Goal: Information Seeking & Learning: Find specific page/section

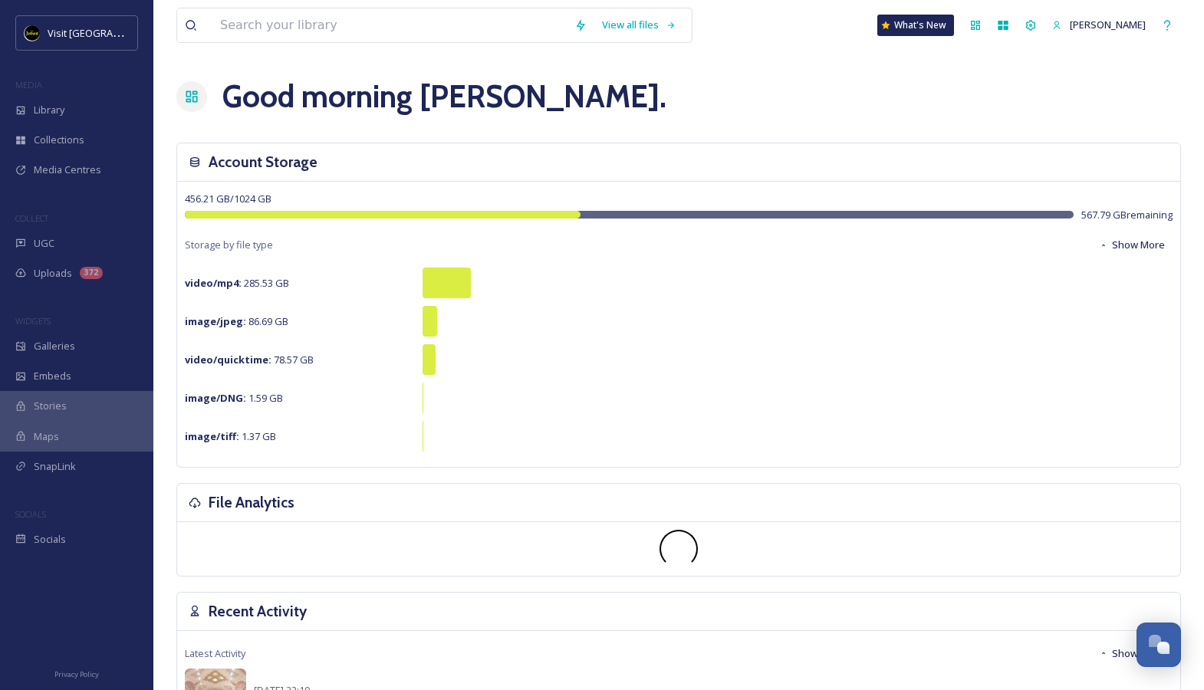
scroll to position [1532, 0]
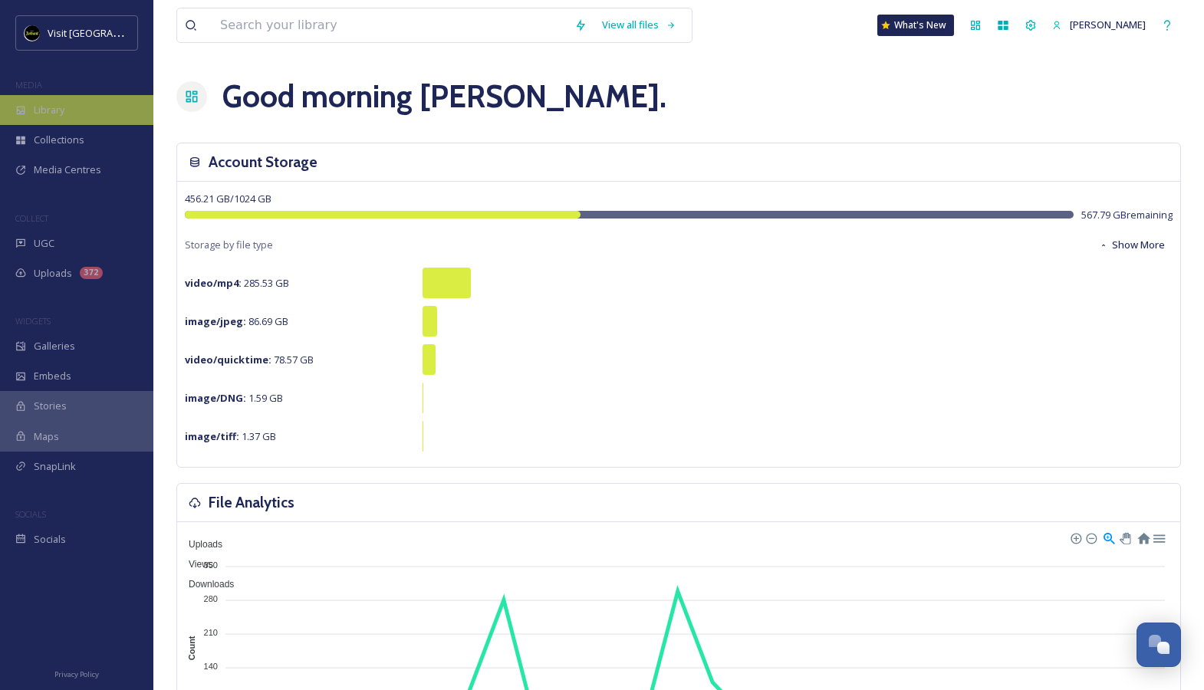
click at [74, 115] on div "Library" at bounding box center [76, 110] width 153 height 30
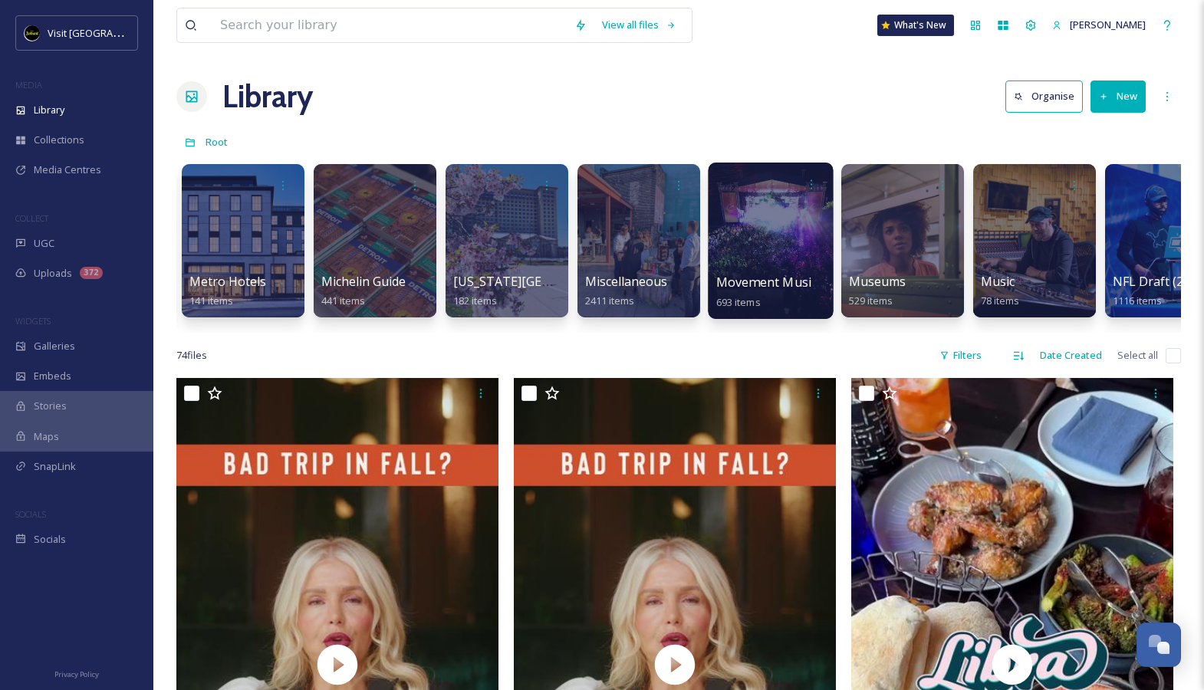
scroll to position [0, 4298]
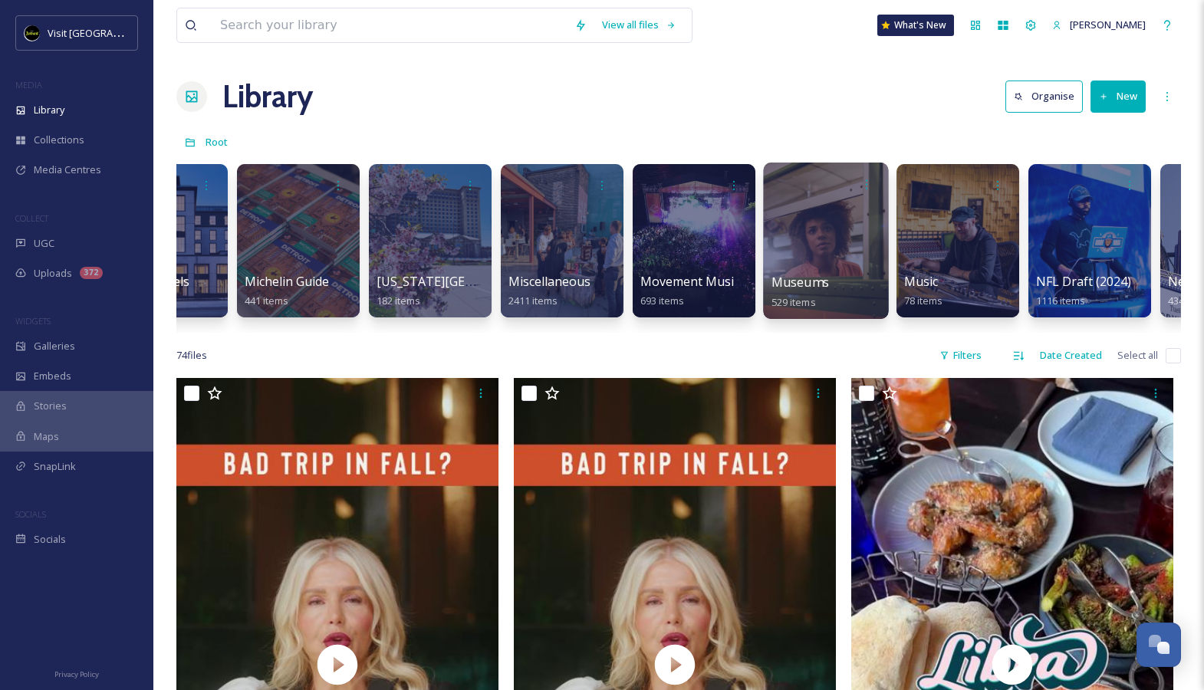
click at [799, 218] on div at bounding box center [825, 241] width 125 height 157
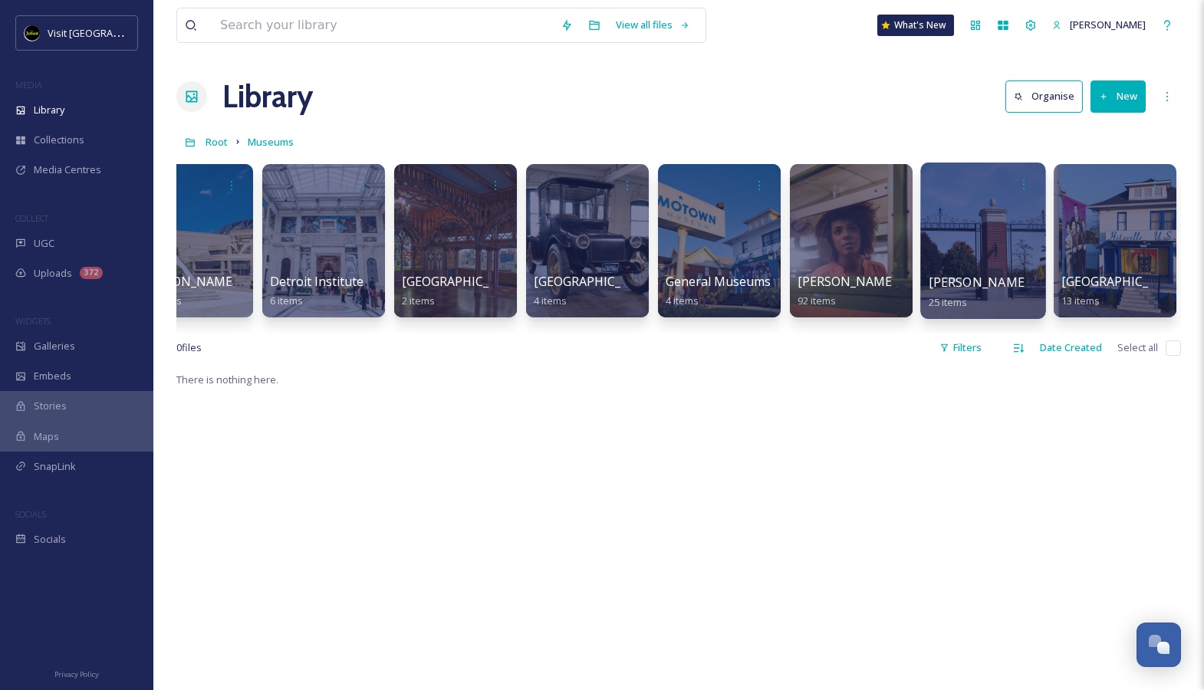
scroll to position [0, 183]
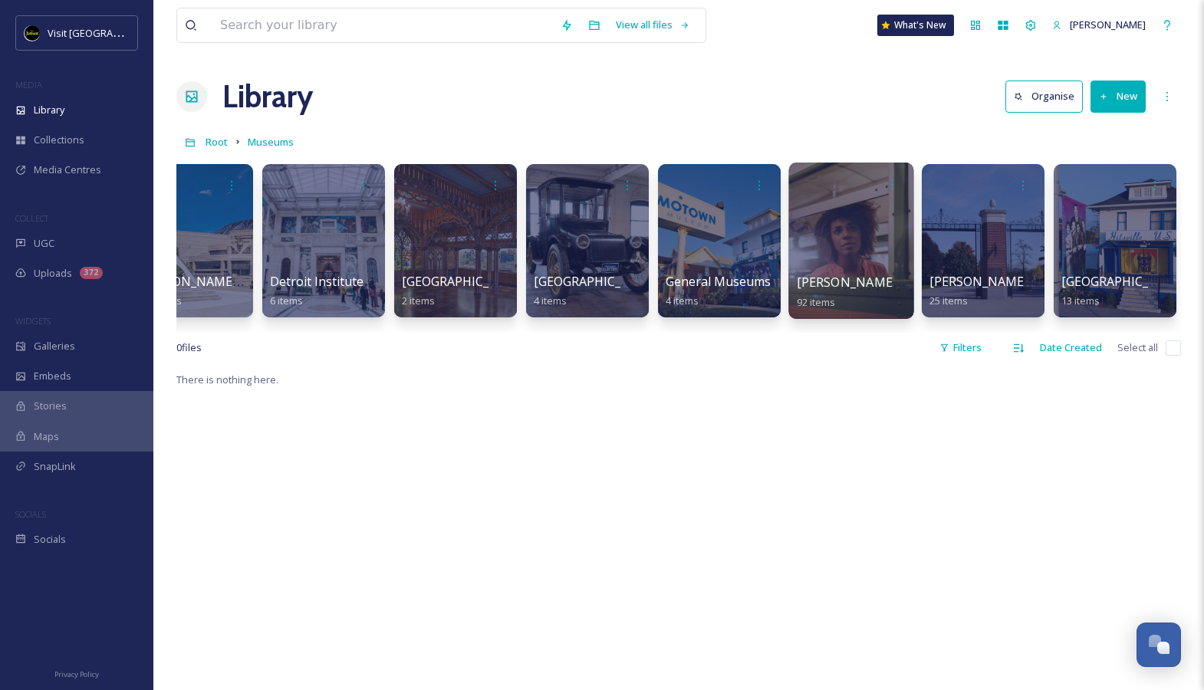
click at [846, 229] on div at bounding box center [851, 241] width 125 height 157
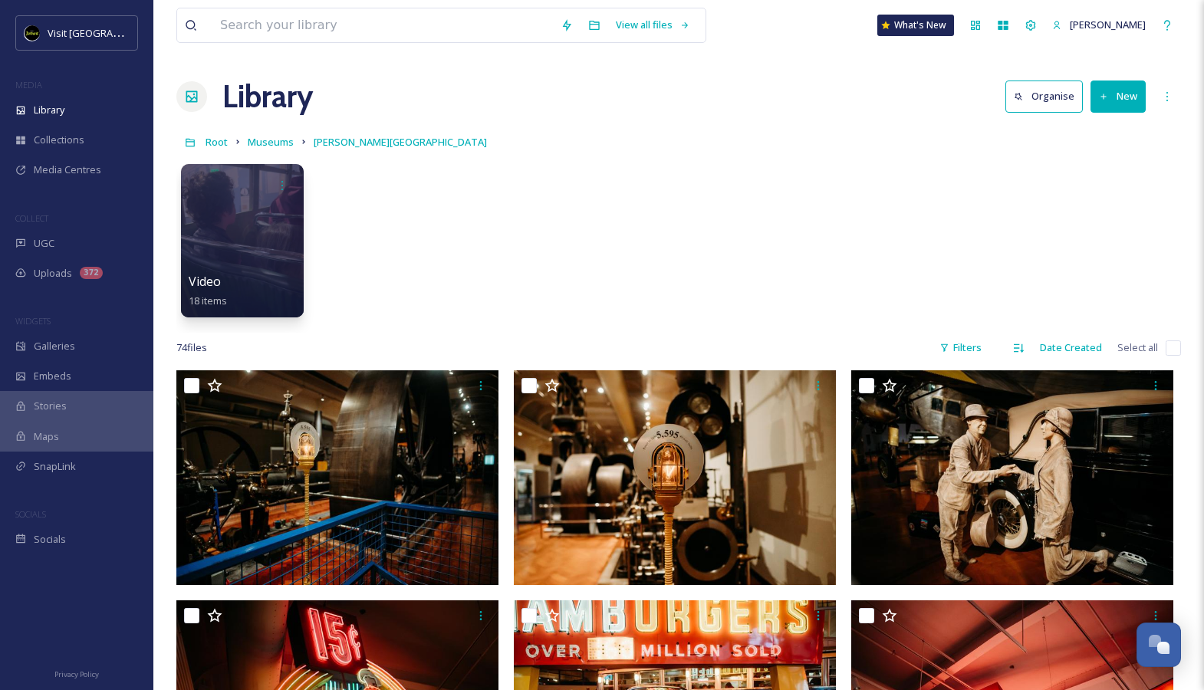
click at [232, 139] on icon at bounding box center [238, 142] width 12 height 12
click at [213, 139] on span "Root" at bounding box center [217, 142] width 22 height 14
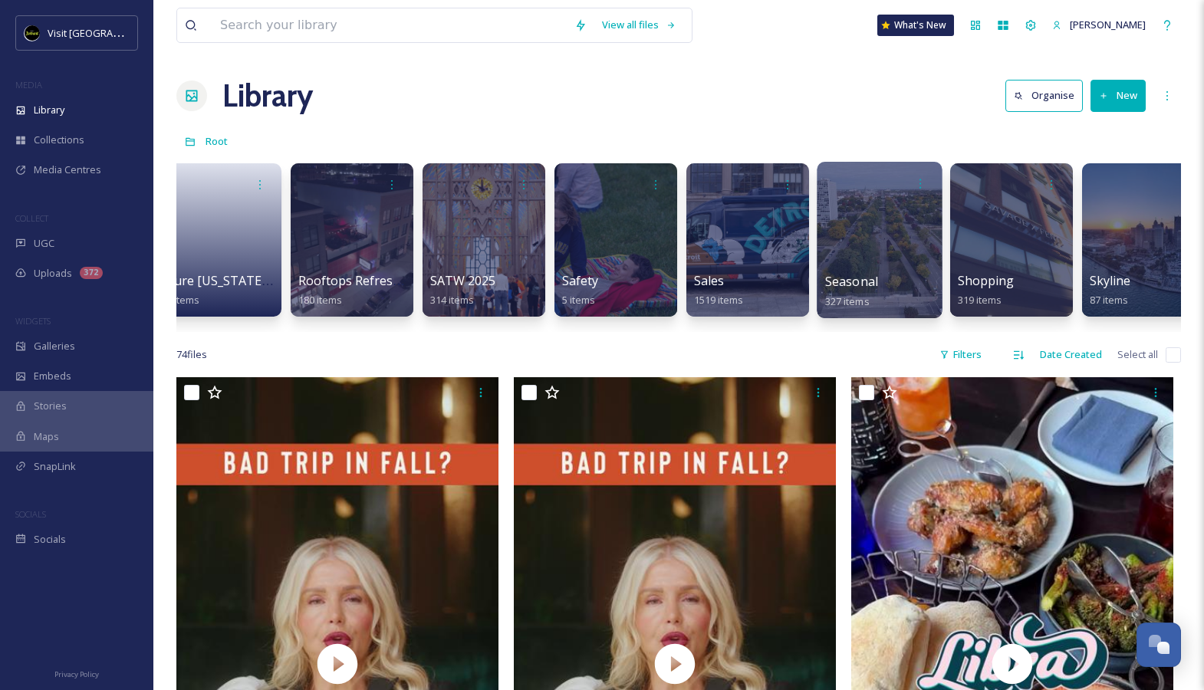
scroll to position [0, 6101]
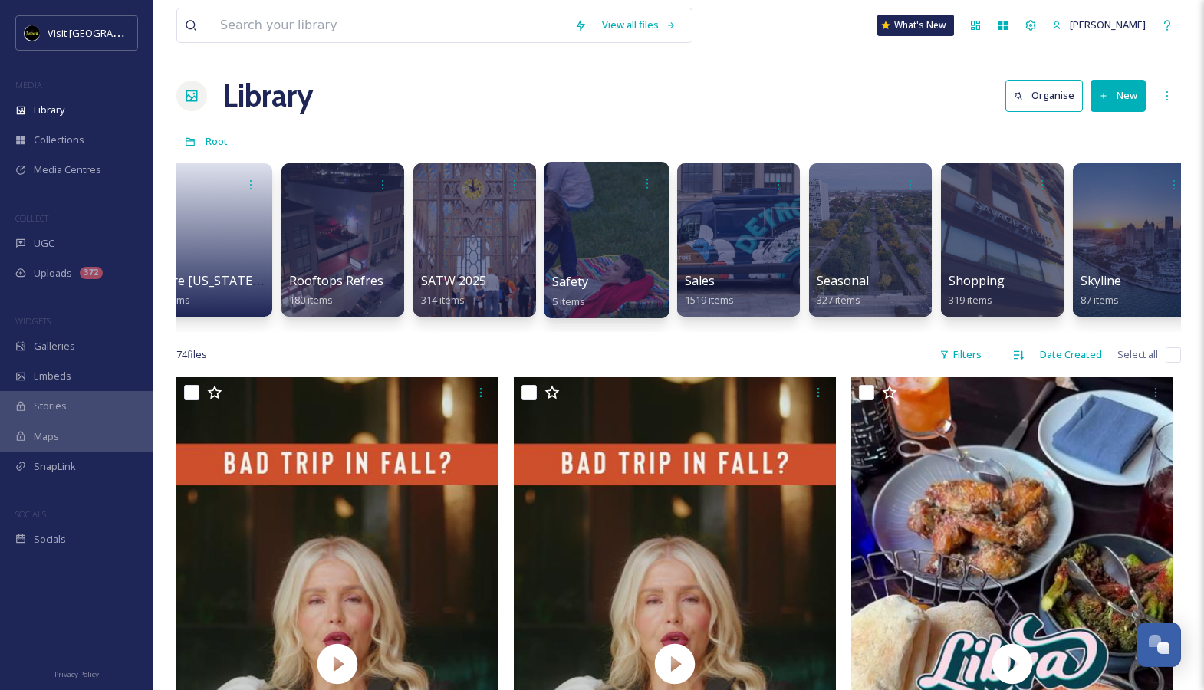
click at [591, 193] on div at bounding box center [607, 184] width 110 height 28
click at [597, 213] on div at bounding box center [606, 240] width 125 height 157
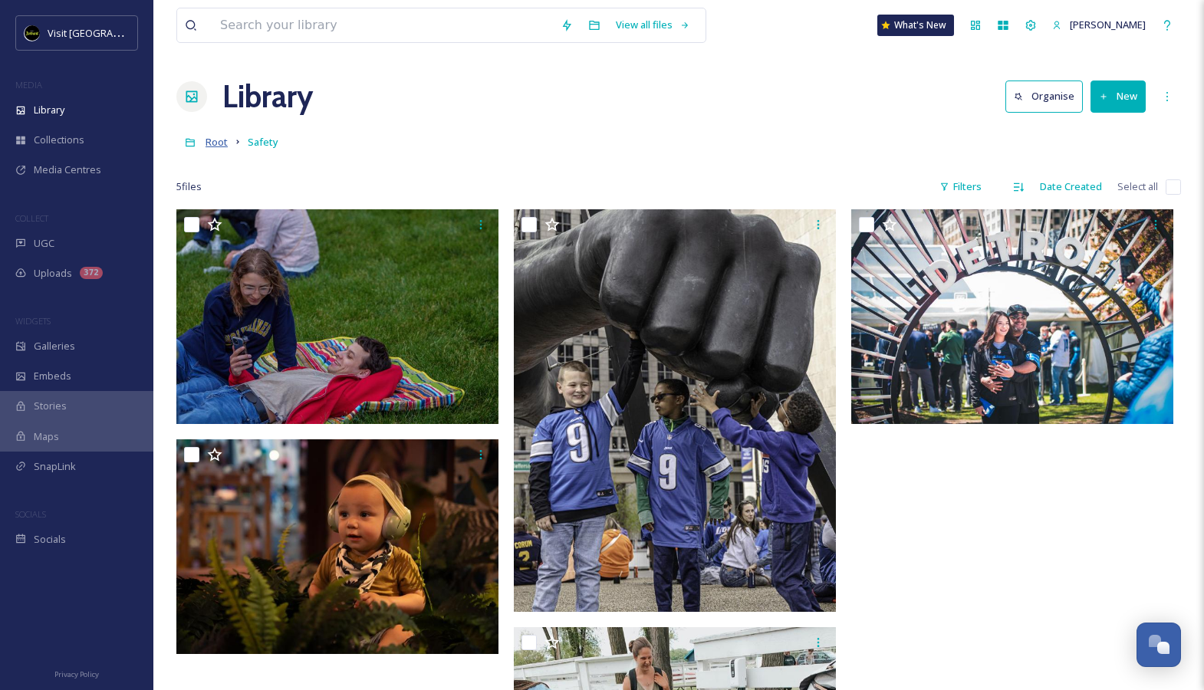
click at [225, 144] on span "Root" at bounding box center [217, 142] width 22 height 14
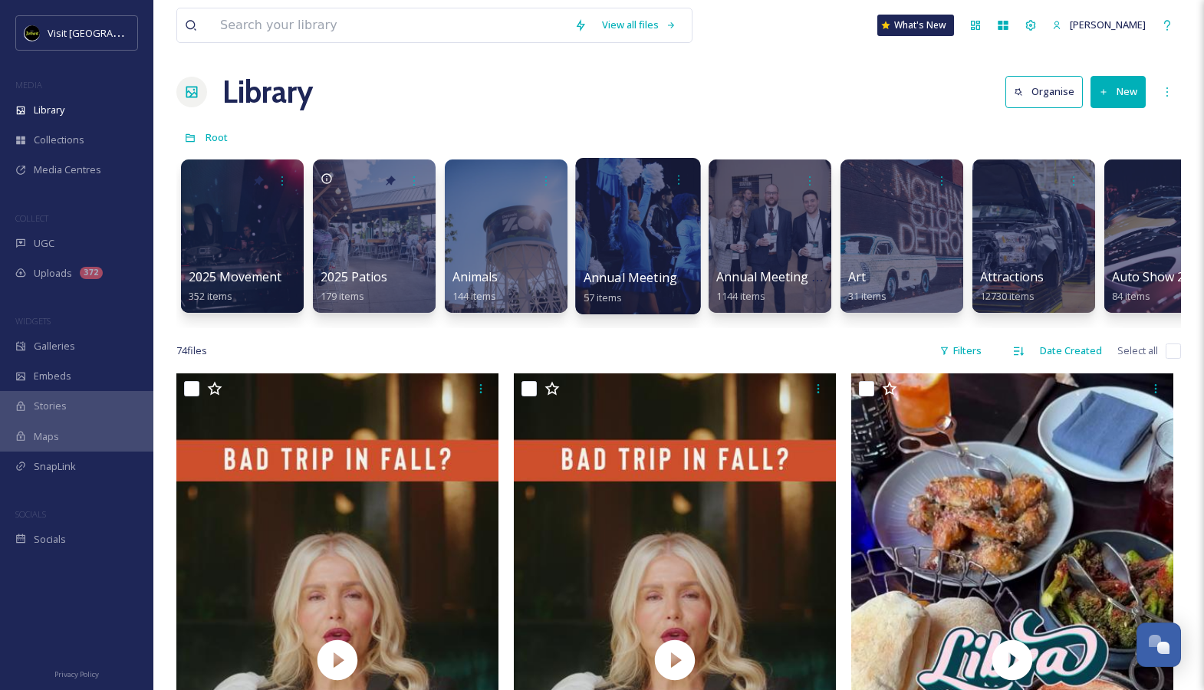
scroll to position [5, 0]
click at [451, 35] on input at bounding box center [390, 25] width 354 height 34
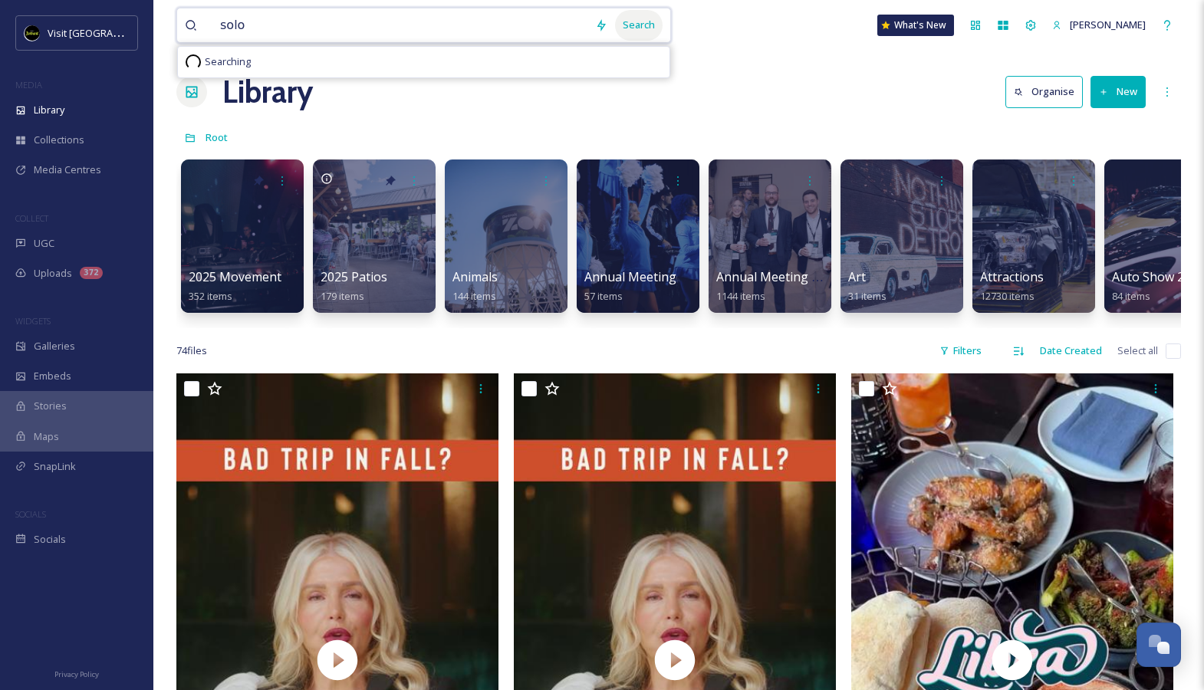
type input "solo"
click at [652, 28] on div "Search" at bounding box center [639, 25] width 48 height 30
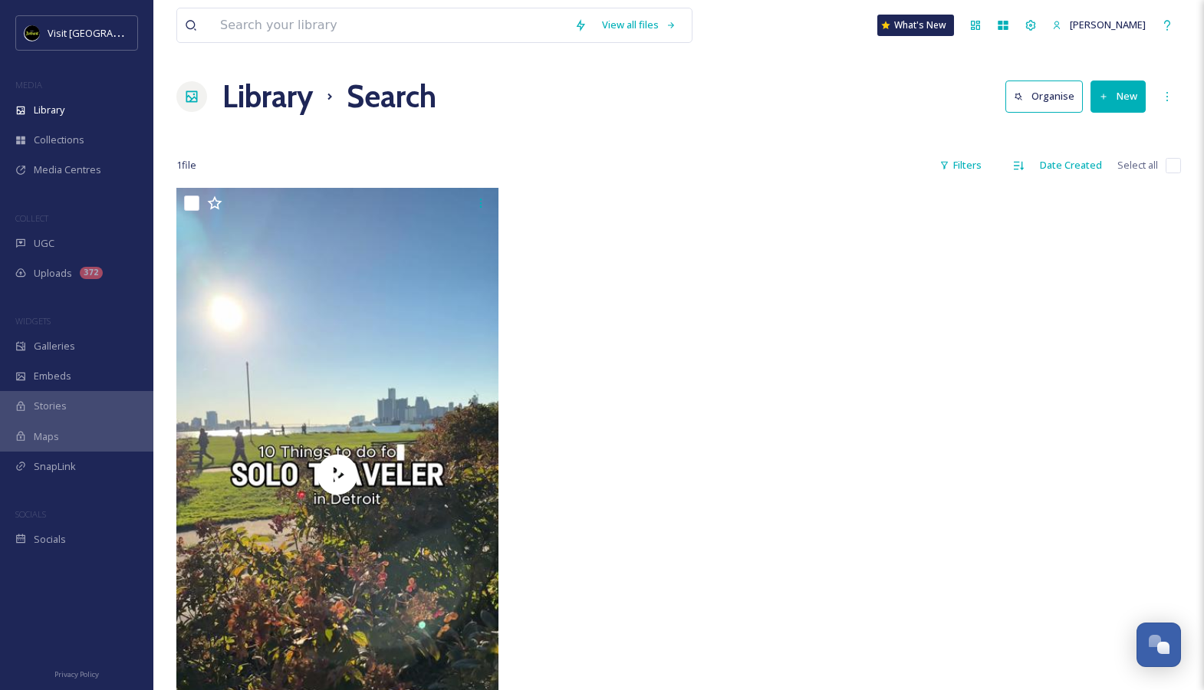
click at [283, 97] on h1 "Library" at bounding box center [267, 97] width 91 height 46
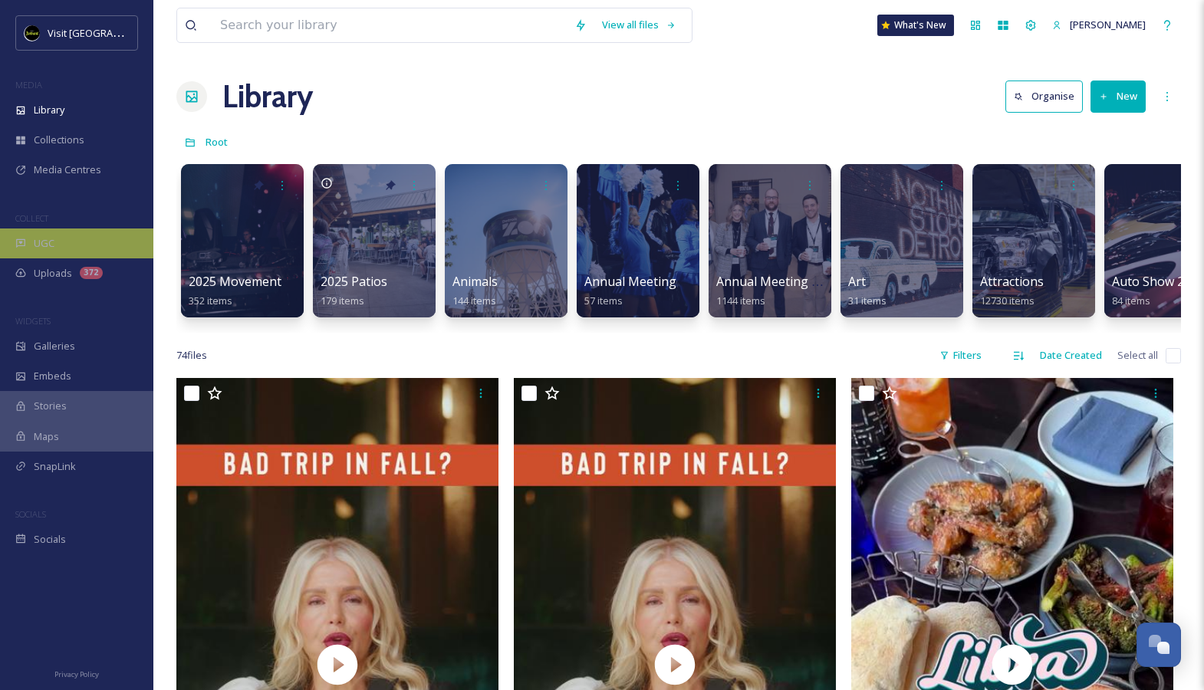
click at [74, 249] on div "UGC" at bounding box center [76, 244] width 153 height 30
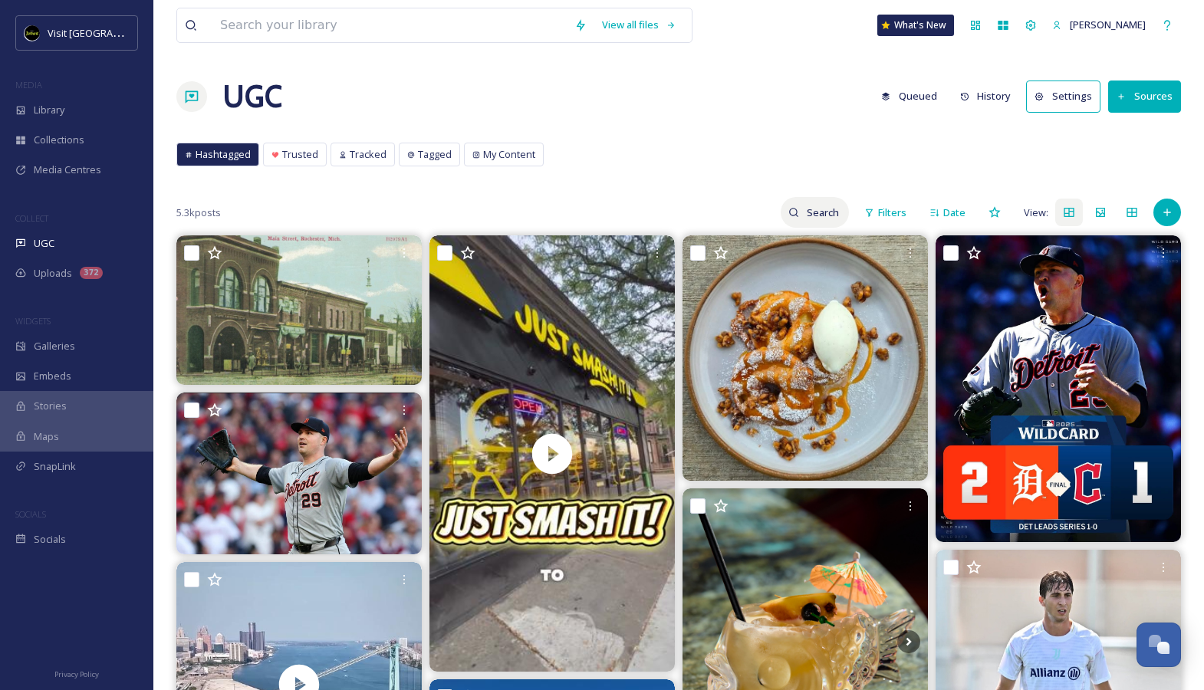
click at [826, 222] on input at bounding box center [824, 212] width 50 height 31
type input "a"
type input "solo travel"
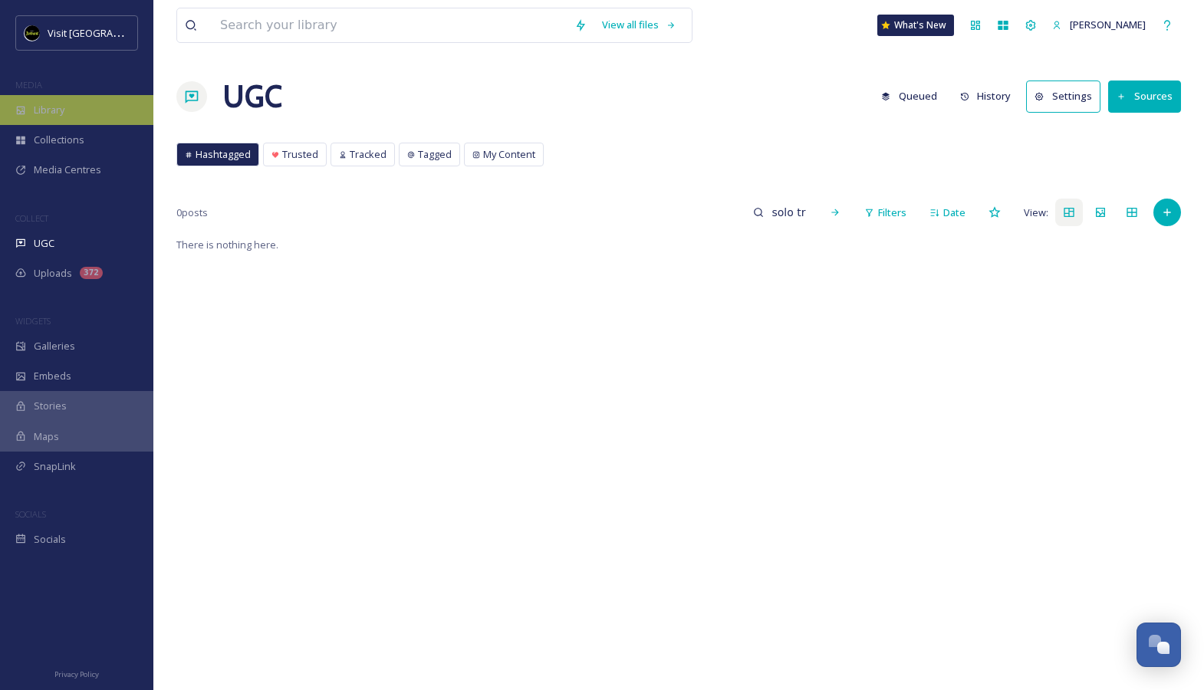
click at [94, 114] on div "Library" at bounding box center [76, 110] width 153 height 30
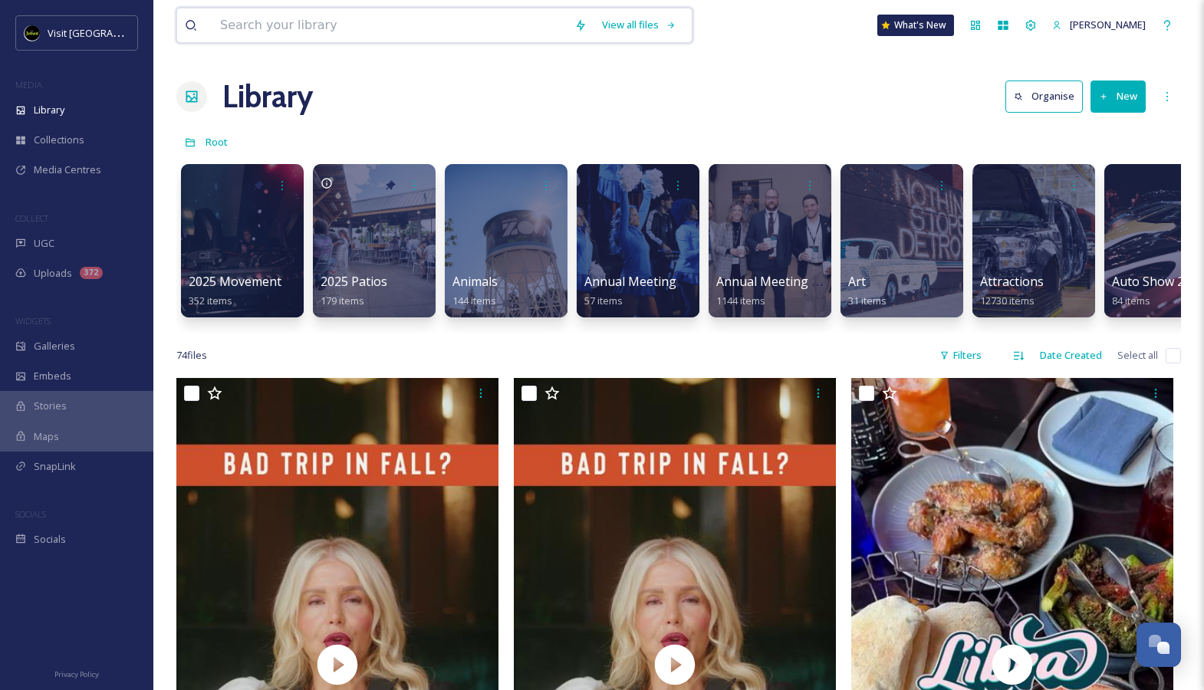
click at [341, 11] on input at bounding box center [390, 25] width 354 height 34
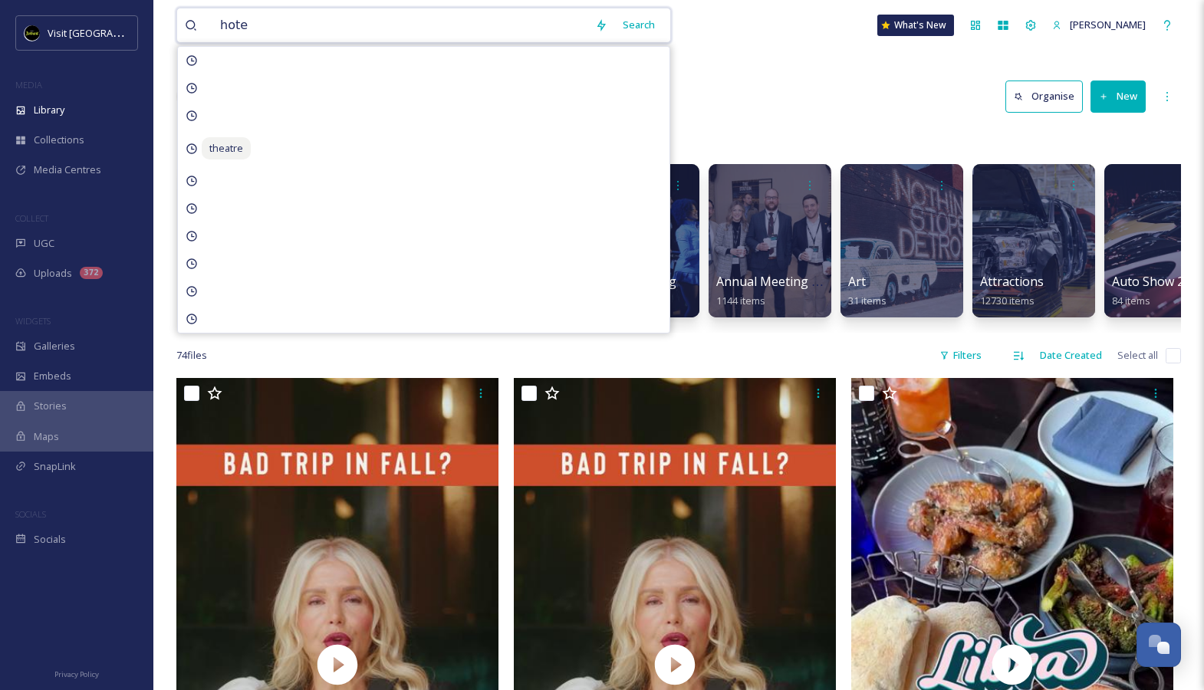
type input "hotel"
type input "\"
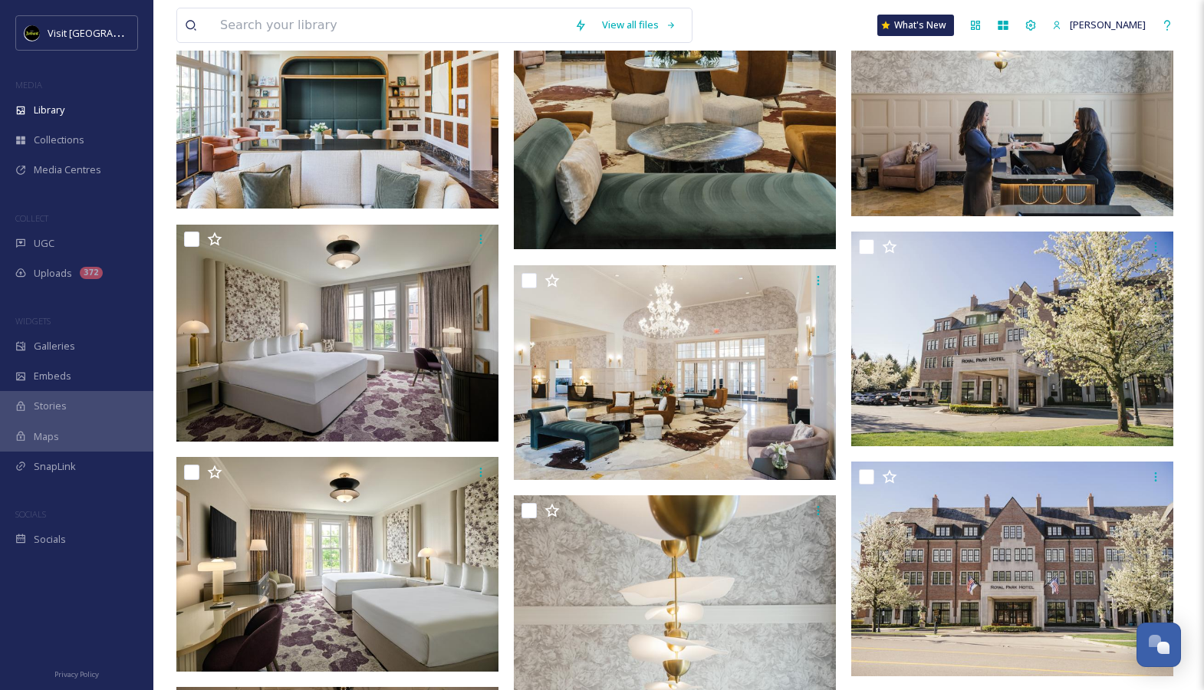
scroll to position [3887, 0]
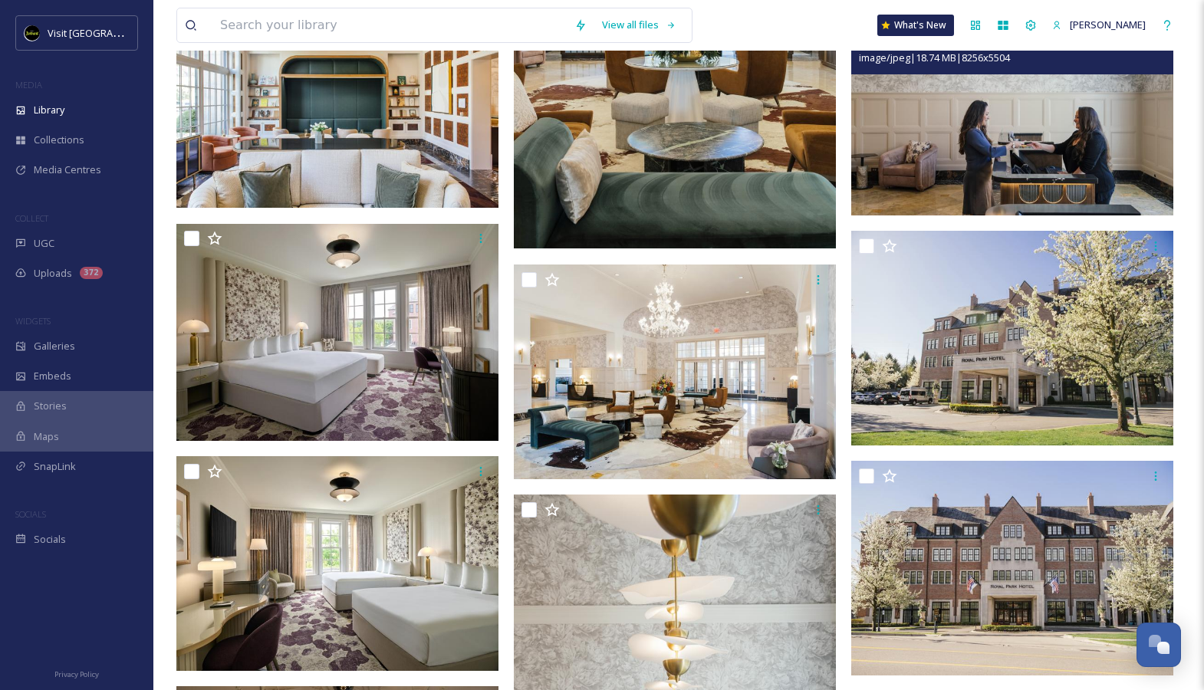
click at [969, 155] on img at bounding box center [1013, 108] width 322 height 215
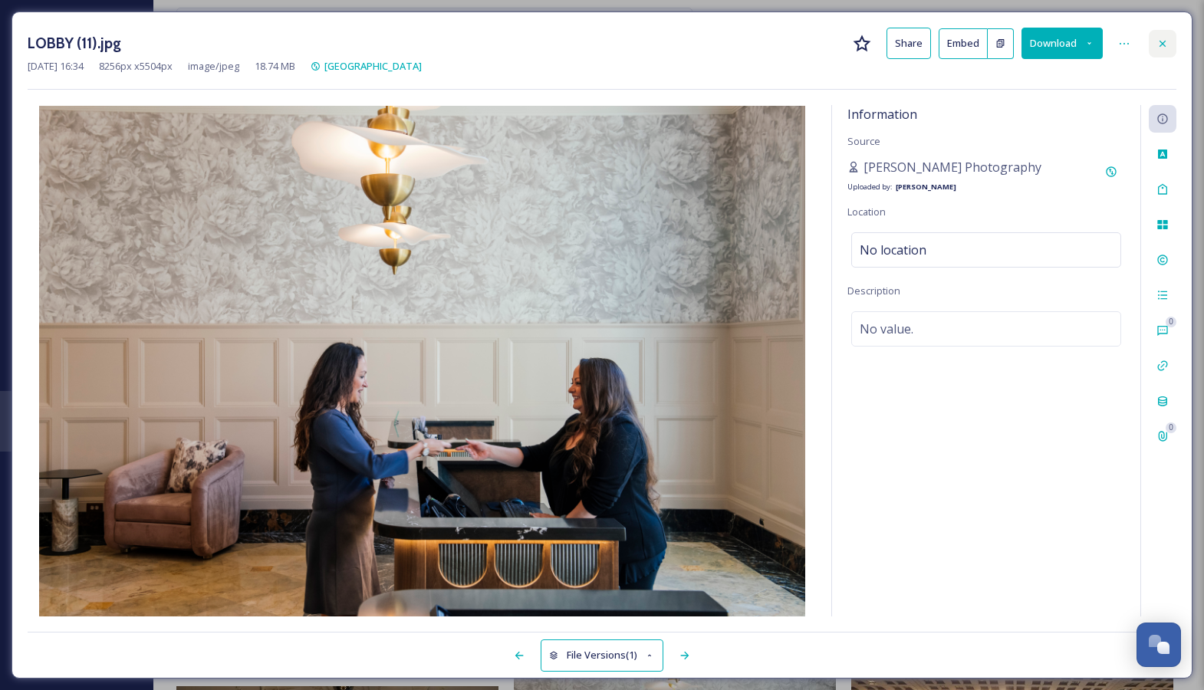
click at [1173, 36] on div at bounding box center [1163, 44] width 28 height 28
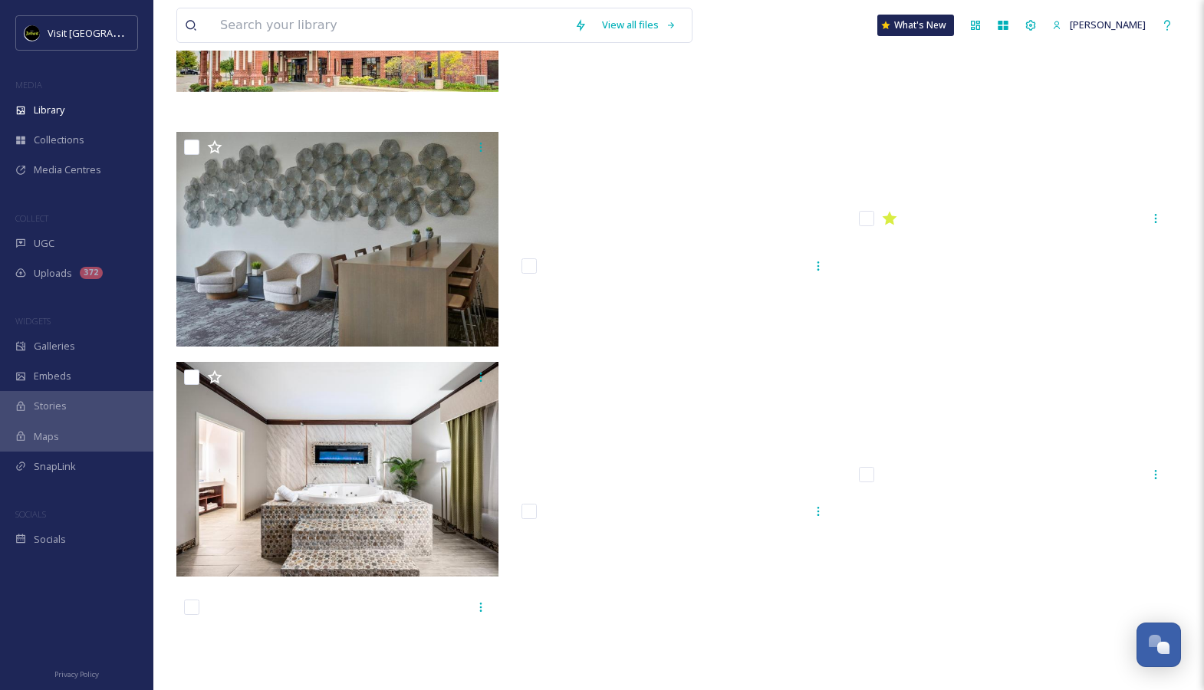
scroll to position [19159, 0]
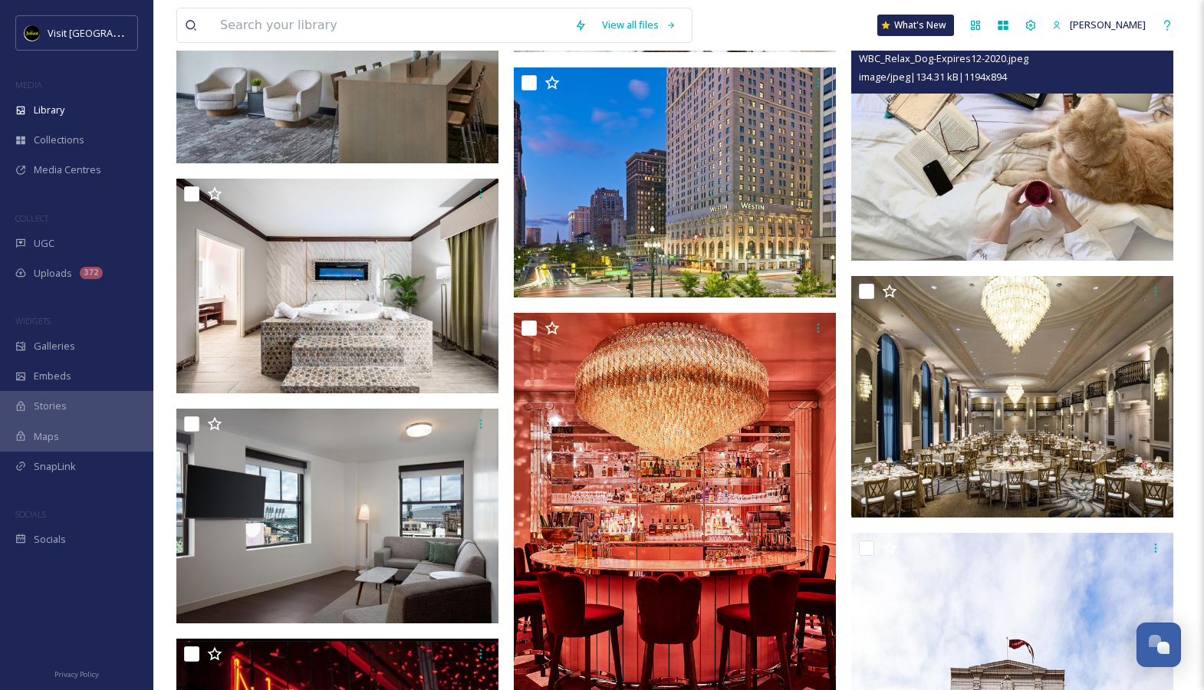
click at [989, 226] on img at bounding box center [1013, 140] width 322 height 241
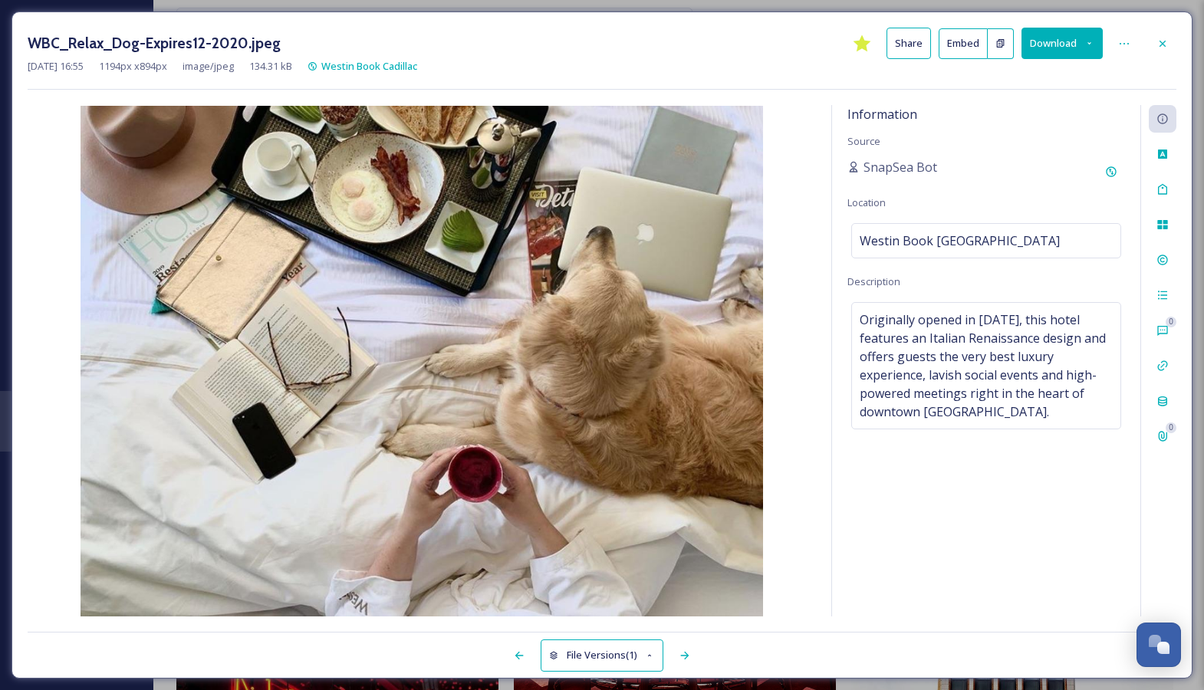
click at [1073, 51] on button "Download" at bounding box center [1062, 43] width 81 height 31
click at [1059, 77] on span "Download Original (1194 x 894)" at bounding box center [1023, 78] width 140 height 15
click at [1160, 39] on icon at bounding box center [1163, 44] width 12 height 12
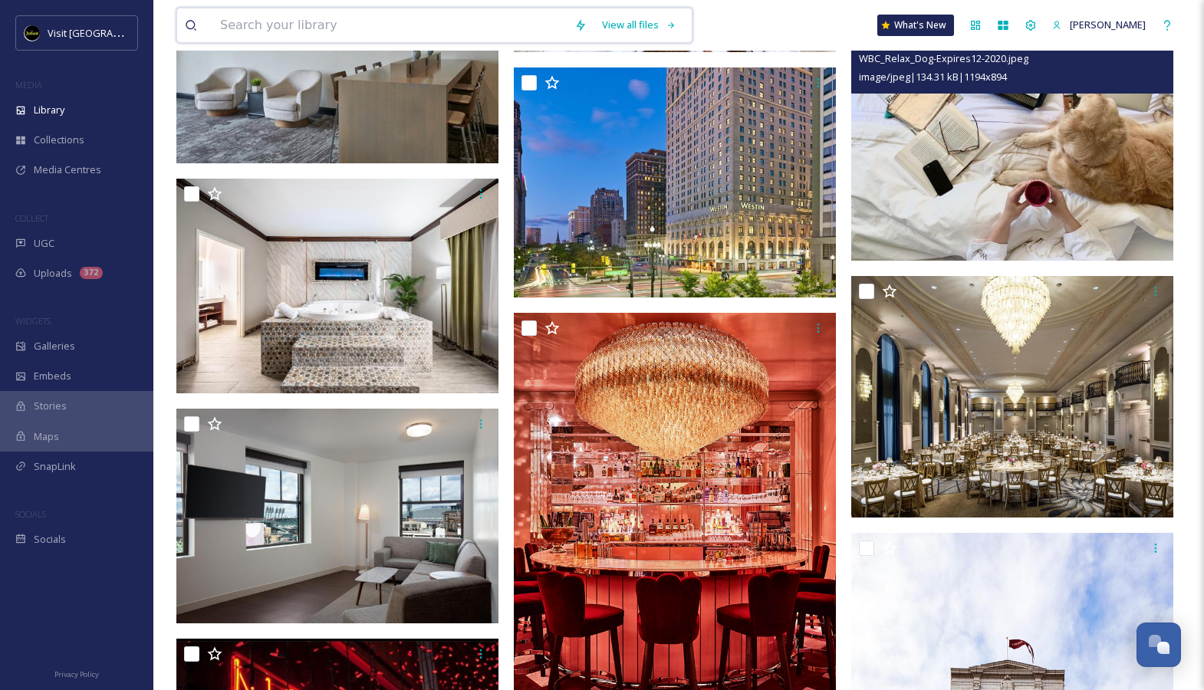
click at [377, 33] on input at bounding box center [390, 25] width 354 height 34
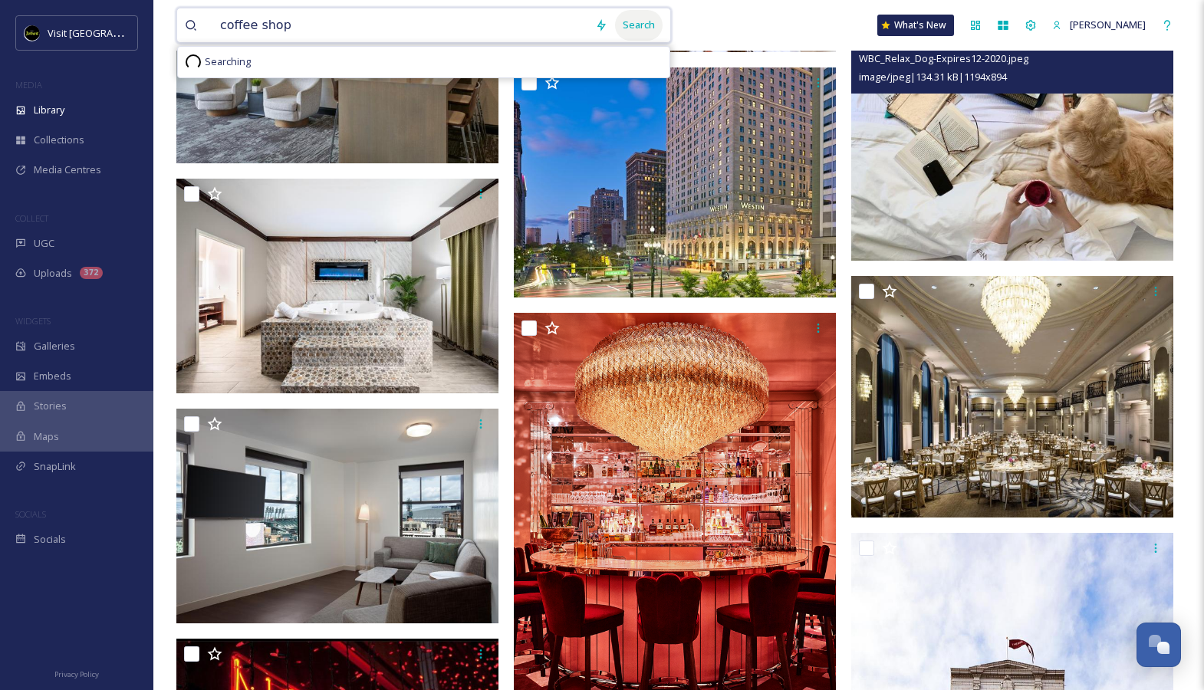
type input "coffee shop"
click at [647, 34] on div "Search" at bounding box center [639, 25] width 48 height 30
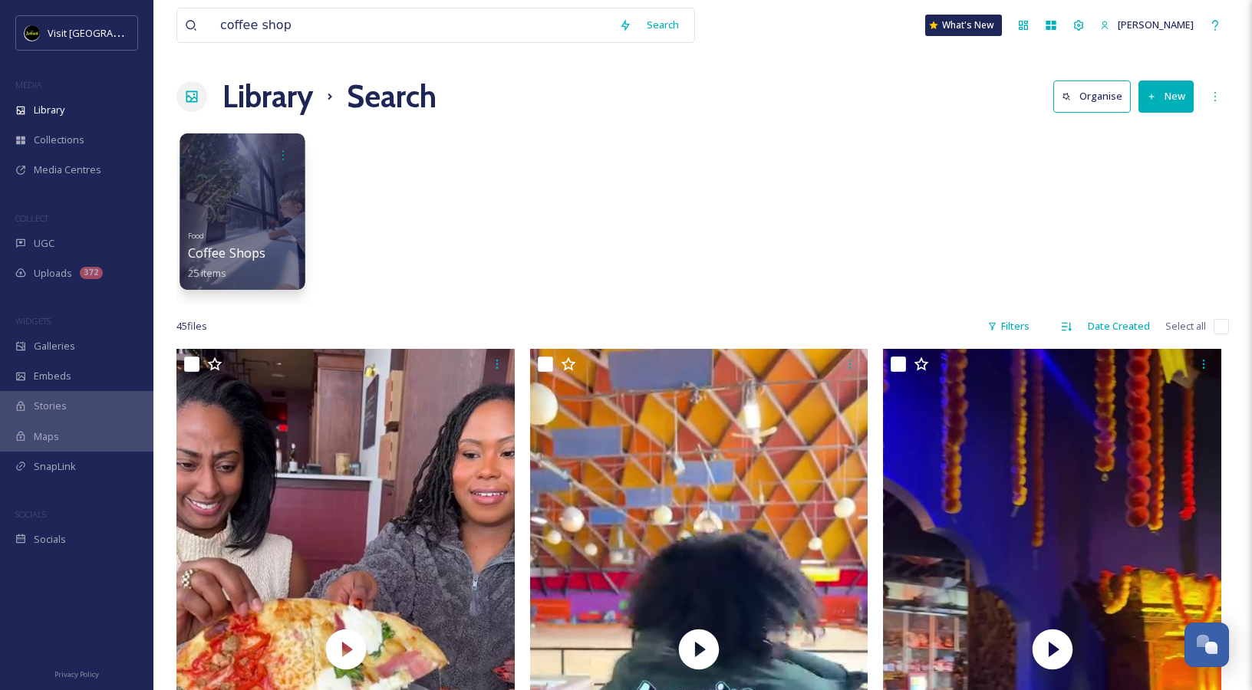
click at [264, 188] on div at bounding box center [242, 211] width 125 height 157
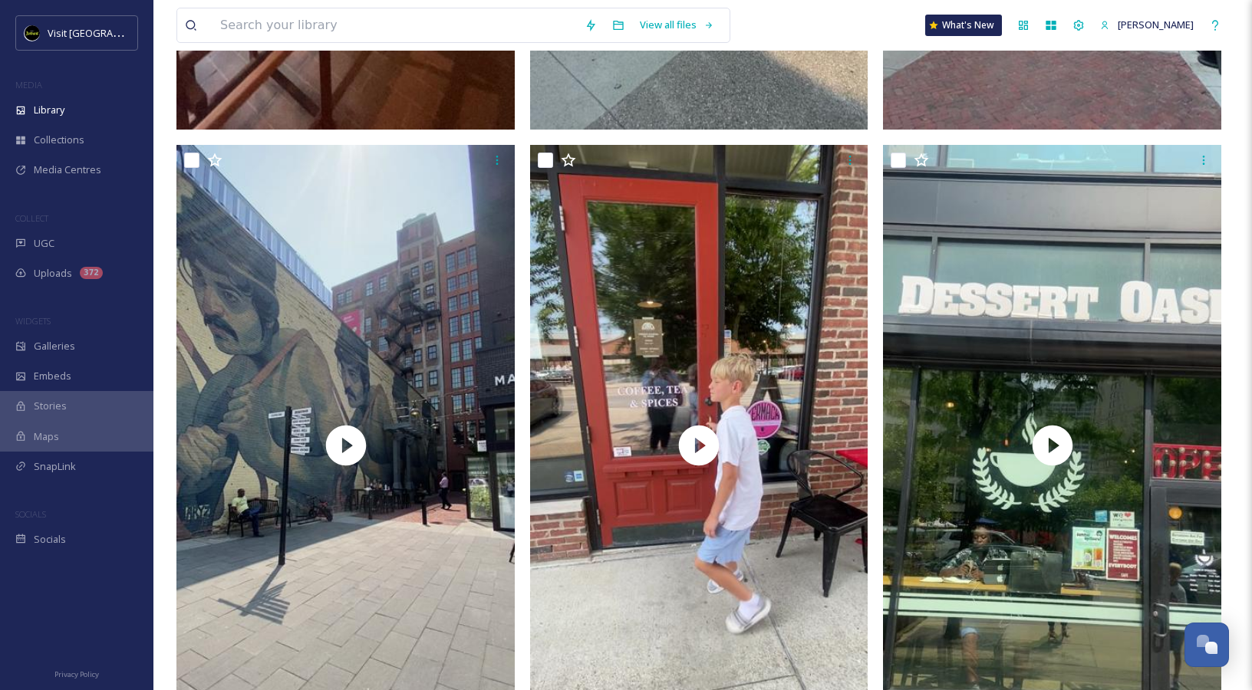
scroll to position [1287, 0]
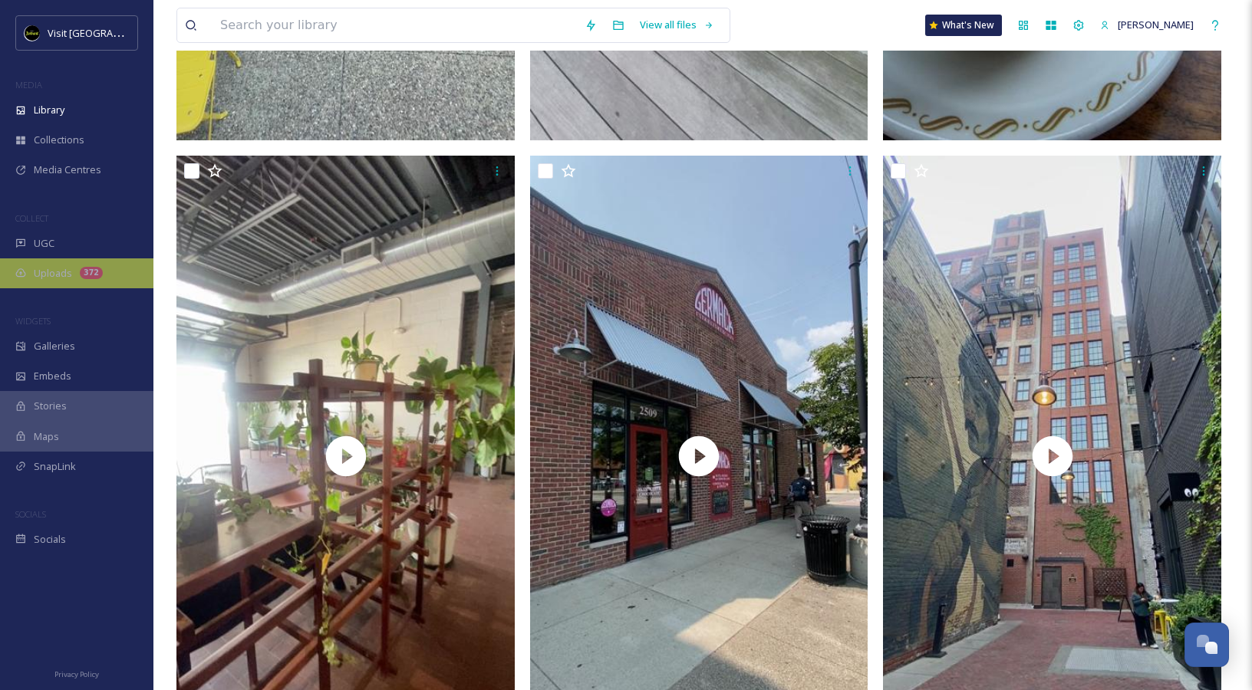
click at [53, 259] on div "Uploads 372" at bounding box center [76, 274] width 153 height 30
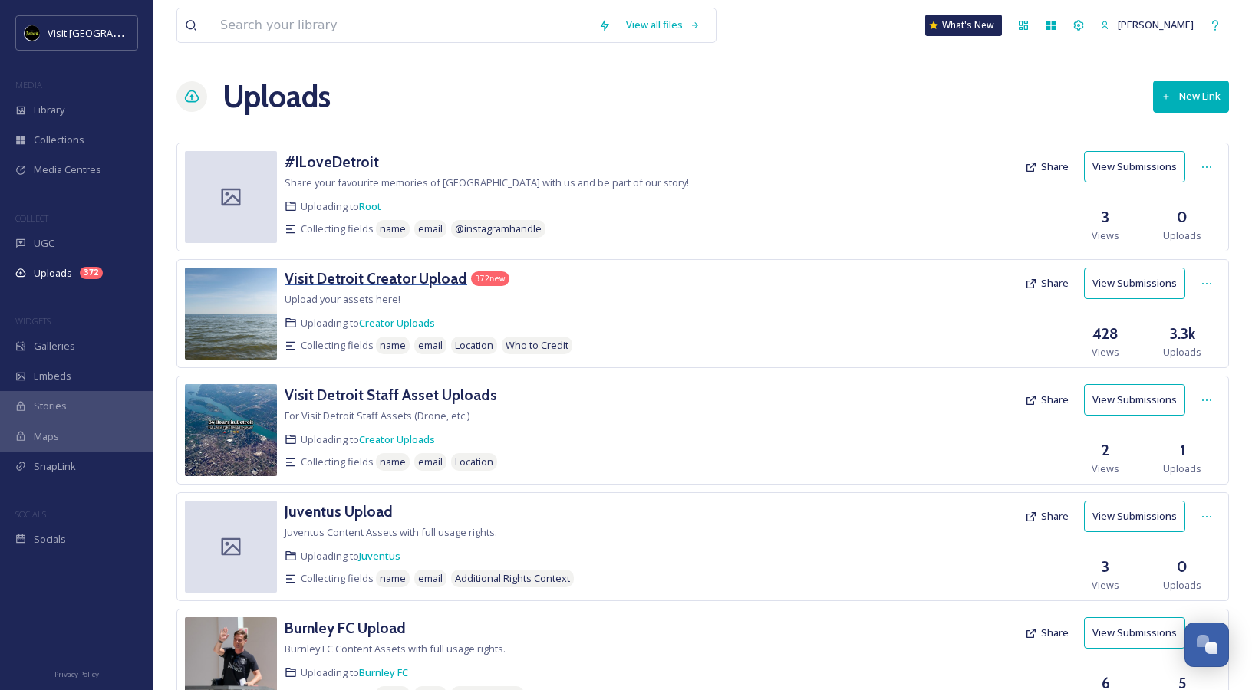
click at [382, 273] on h3 "Visit Detroit Creator Upload" at bounding box center [376, 278] width 183 height 18
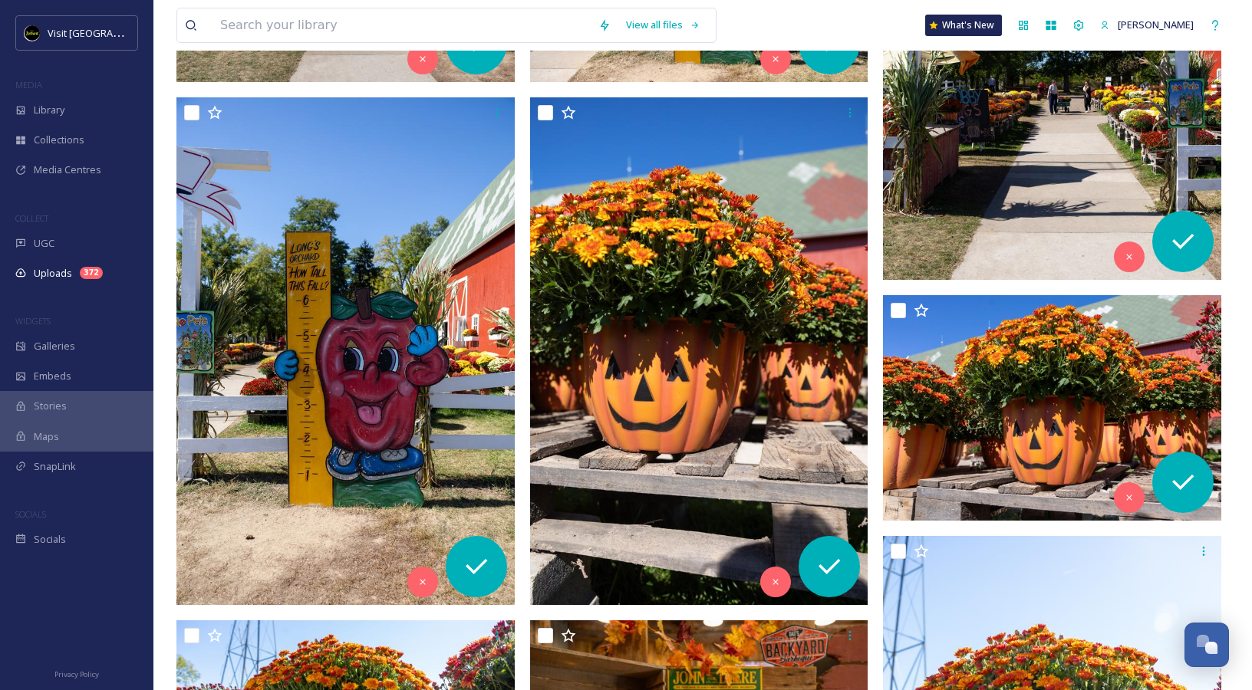
scroll to position [457, 0]
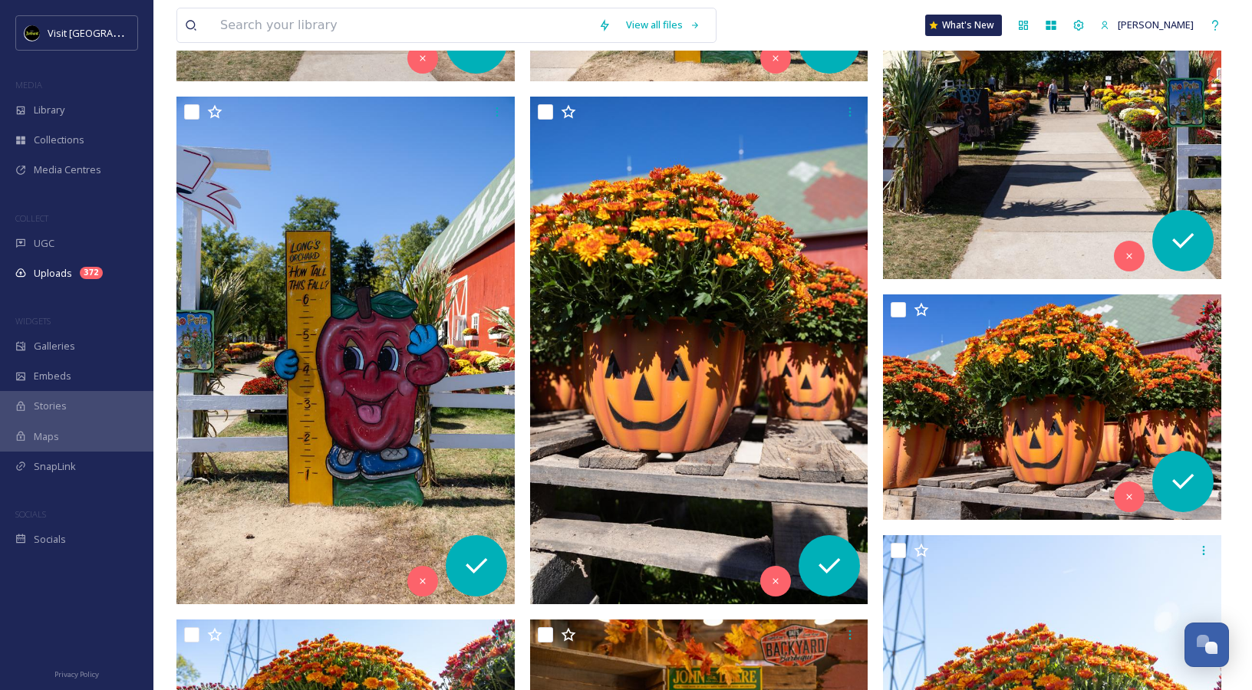
click at [996, 144] on img at bounding box center [1052, 67] width 338 height 423
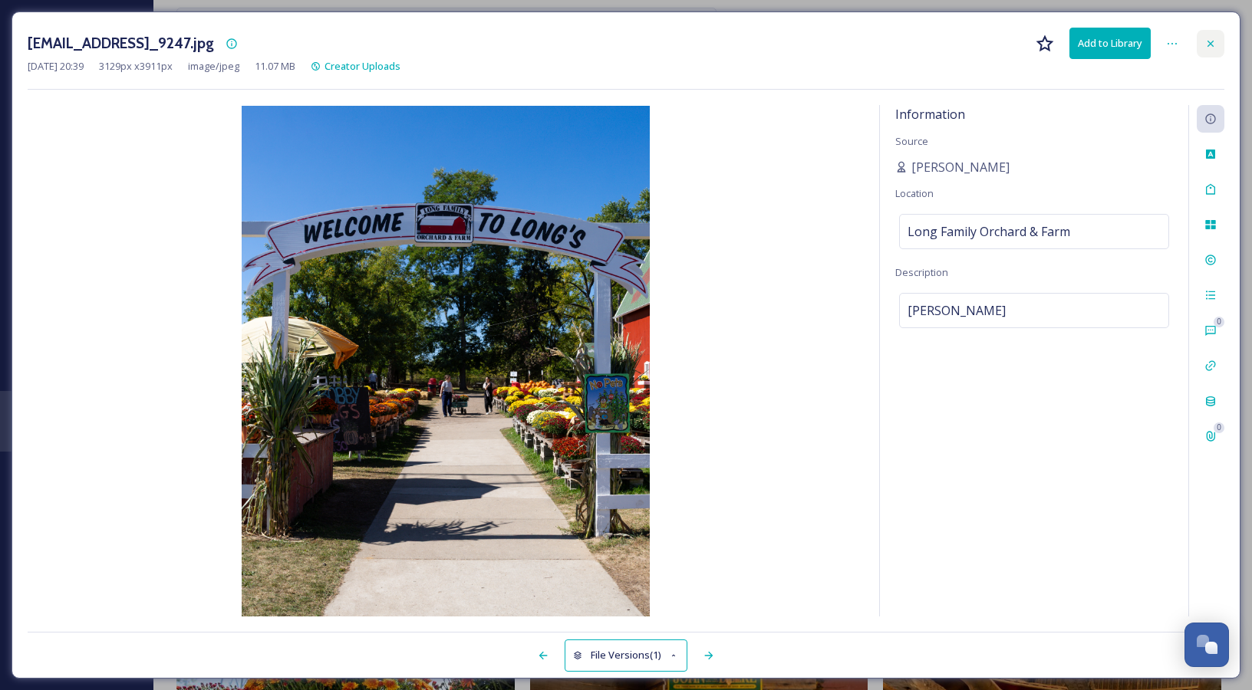
click at [1204, 49] on div at bounding box center [1211, 44] width 28 height 28
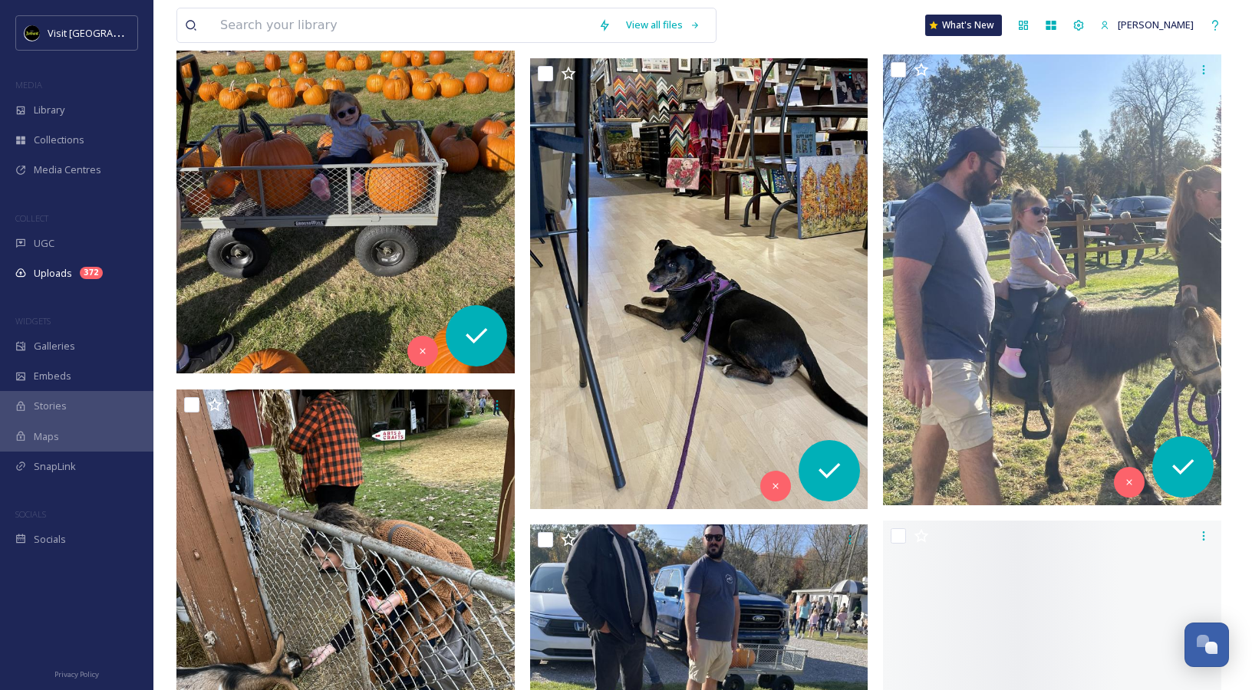
scroll to position [18778, 0]
